Goal: Navigation & Orientation: Find specific page/section

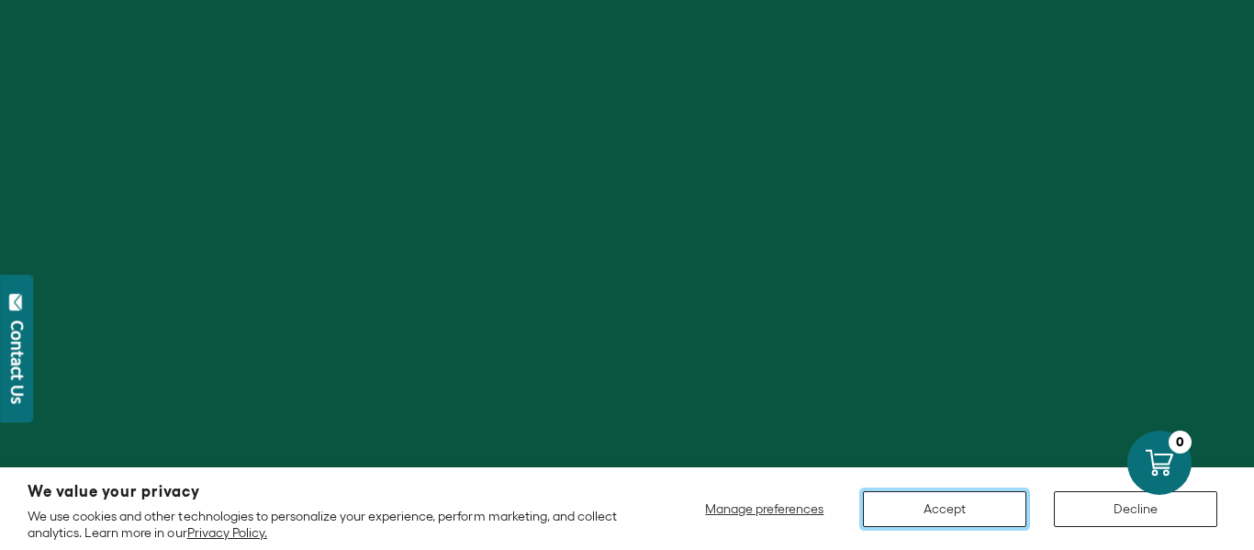
click at [920, 512] on button "Accept" at bounding box center [944, 509] width 163 height 36
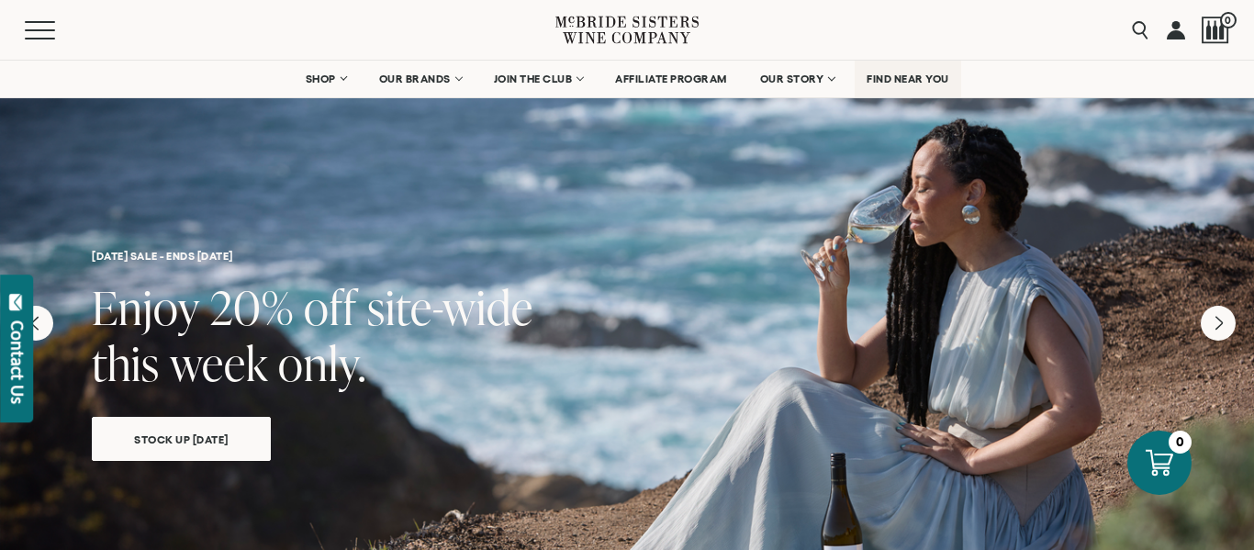
click at [926, 73] on span "FIND NEAR YOU" at bounding box center [907, 79] width 83 height 13
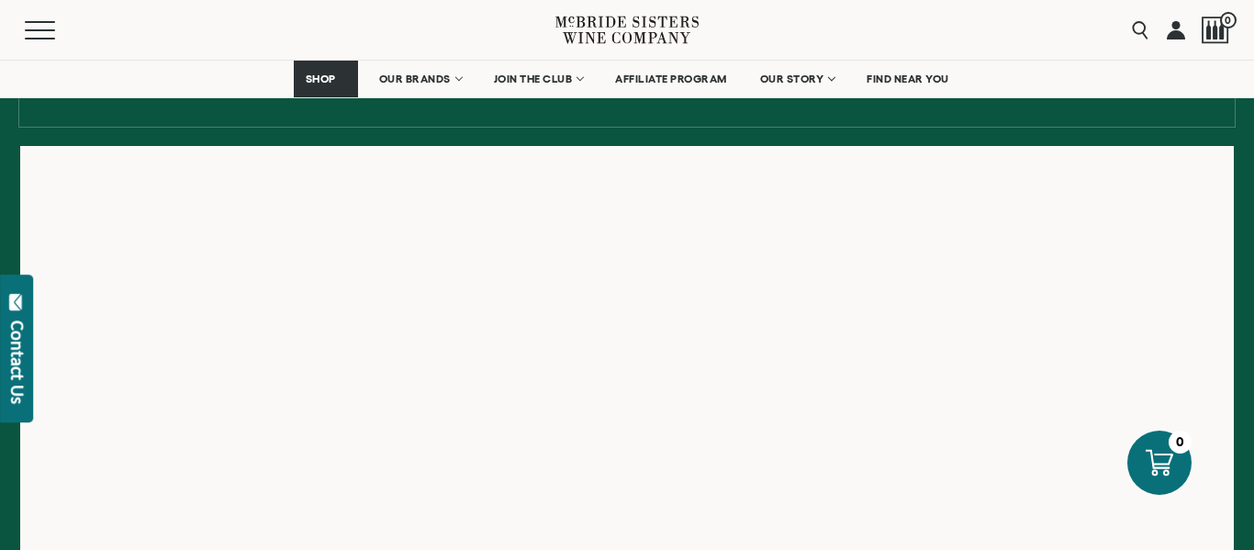
scroll to position [277, 0]
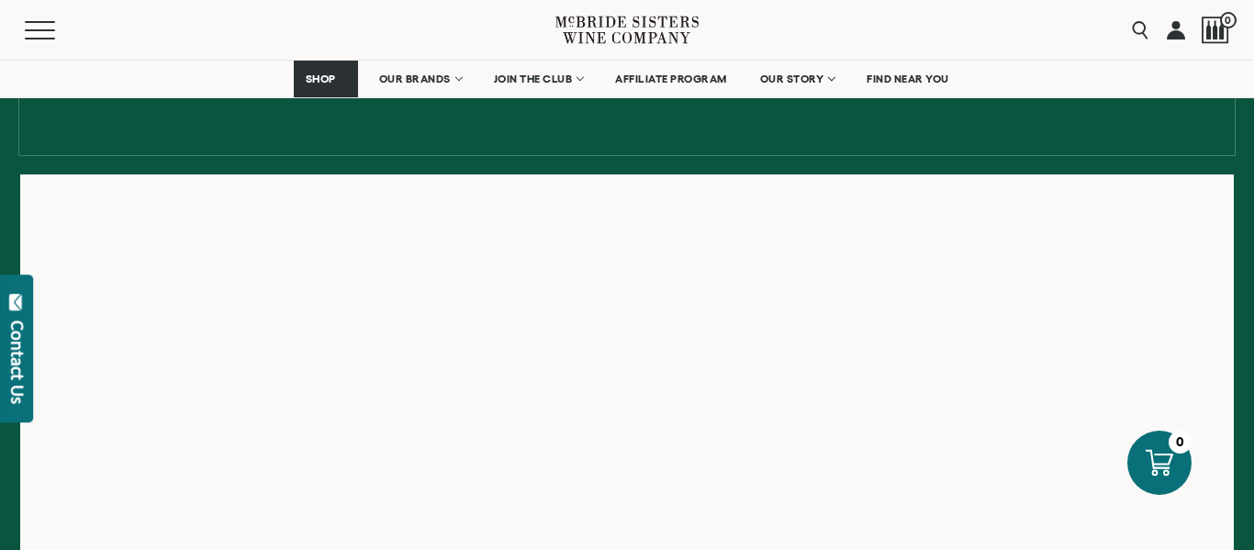
scroll to position [310, 0]
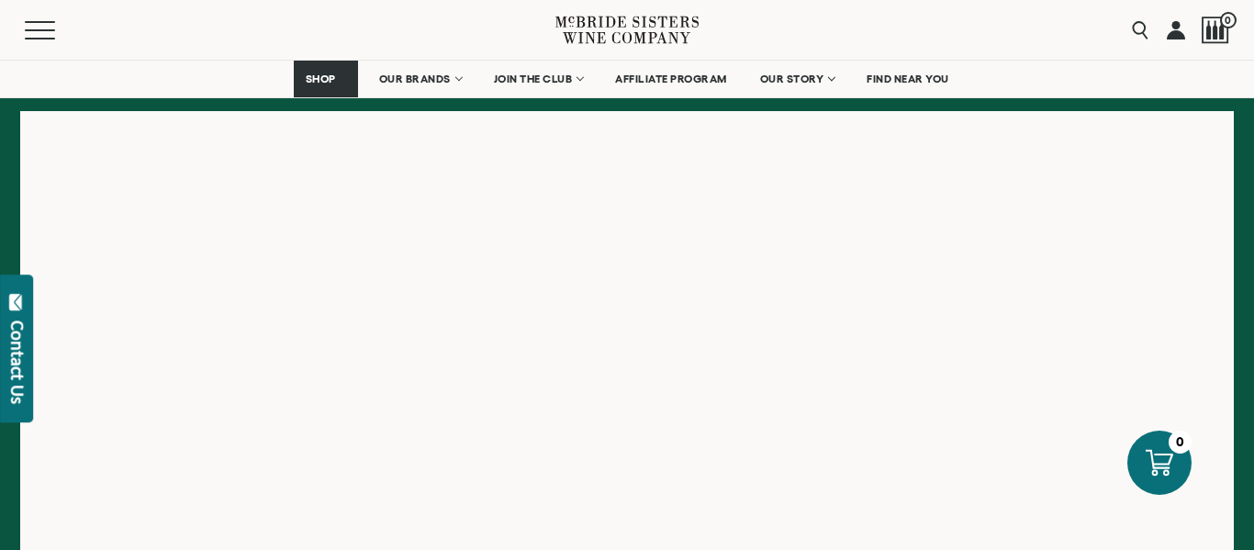
scroll to position [277, 0]
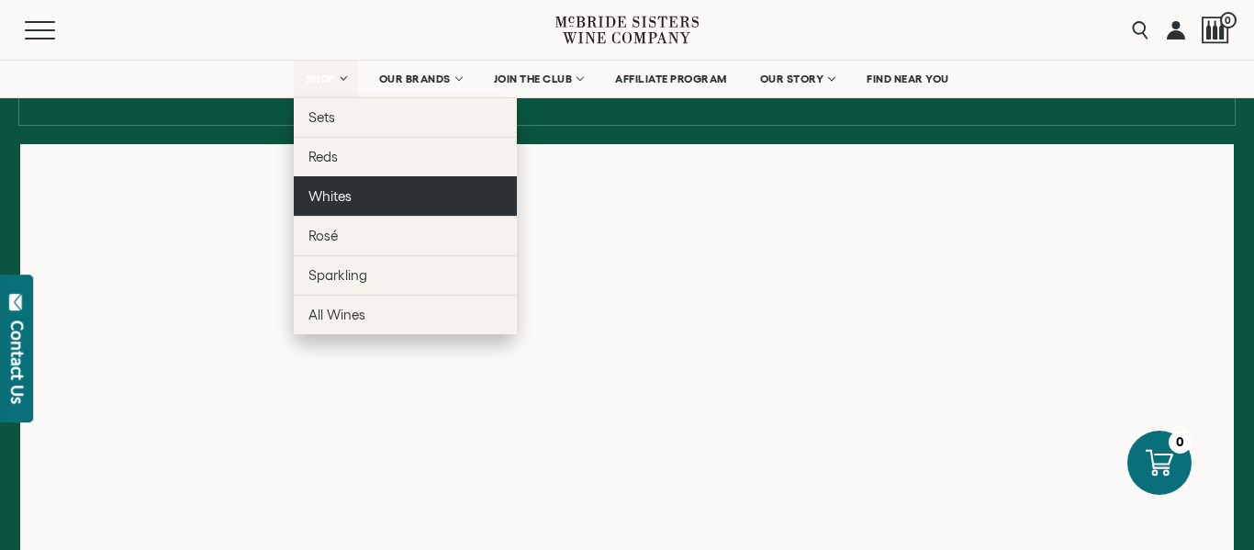
click at [308, 203] on span "Whites" at bounding box center [329, 196] width 43 height 16
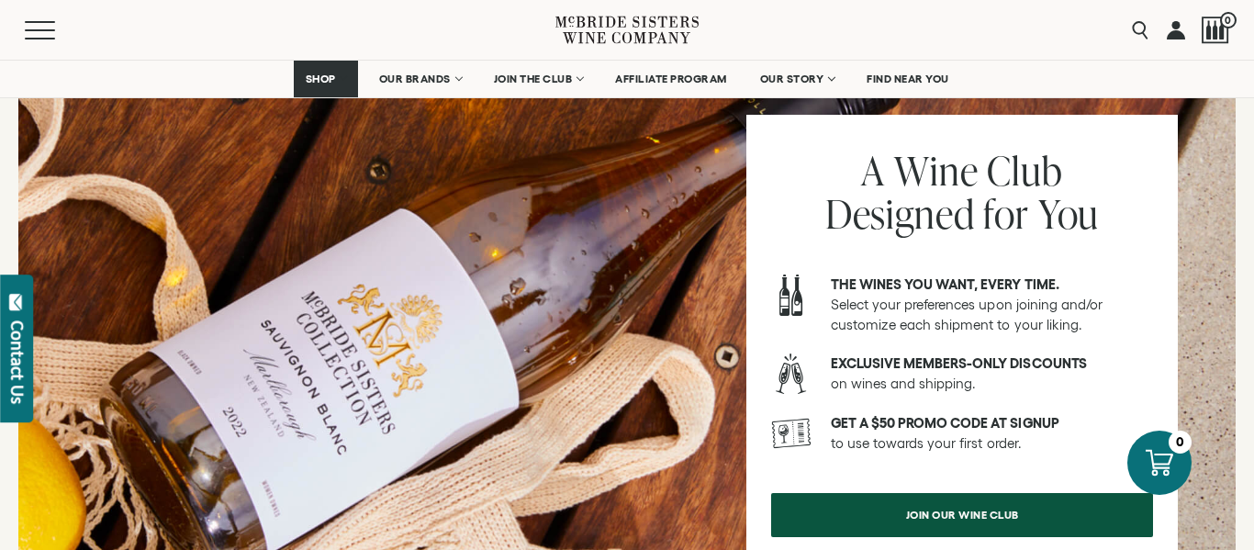
scroll to position [2337, 0]
